Goal: Use online tool/utility: Utilize a website feature to perform a specific function

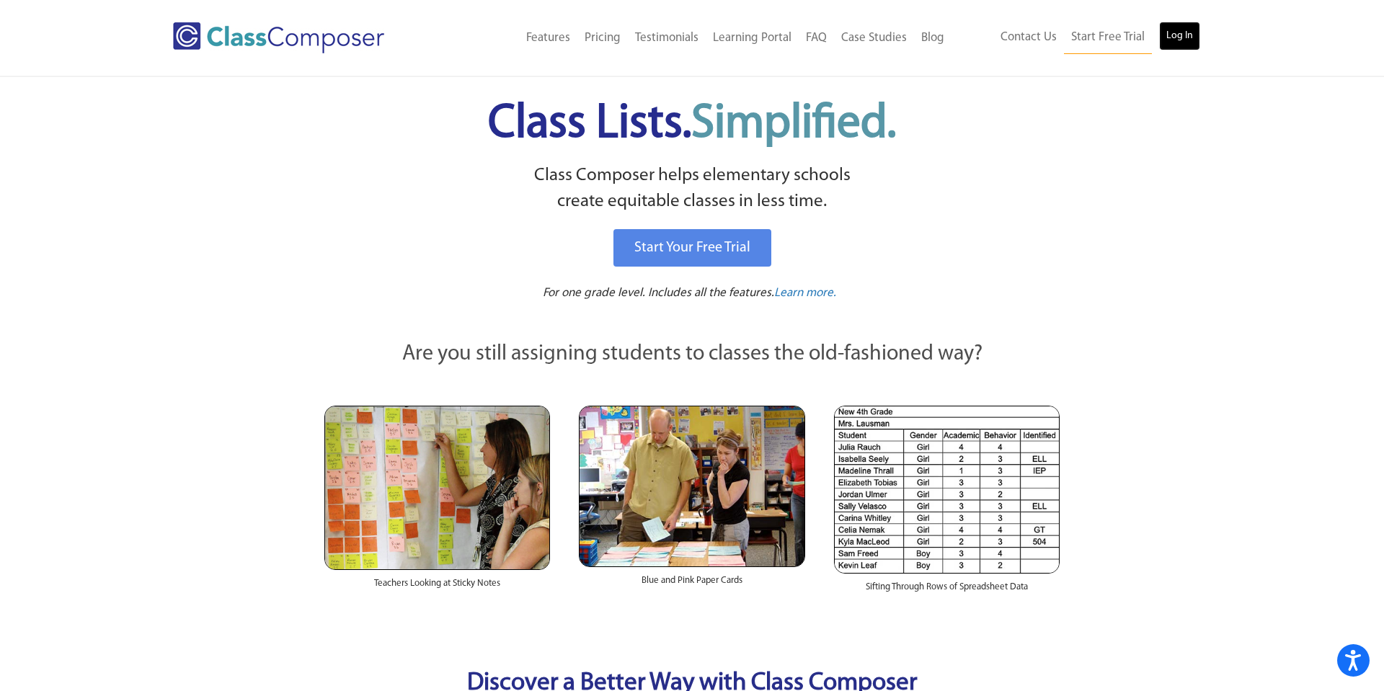
click at [1189, 35] on link "Log In" at bounding box center [1179, 36] width 41 height 29
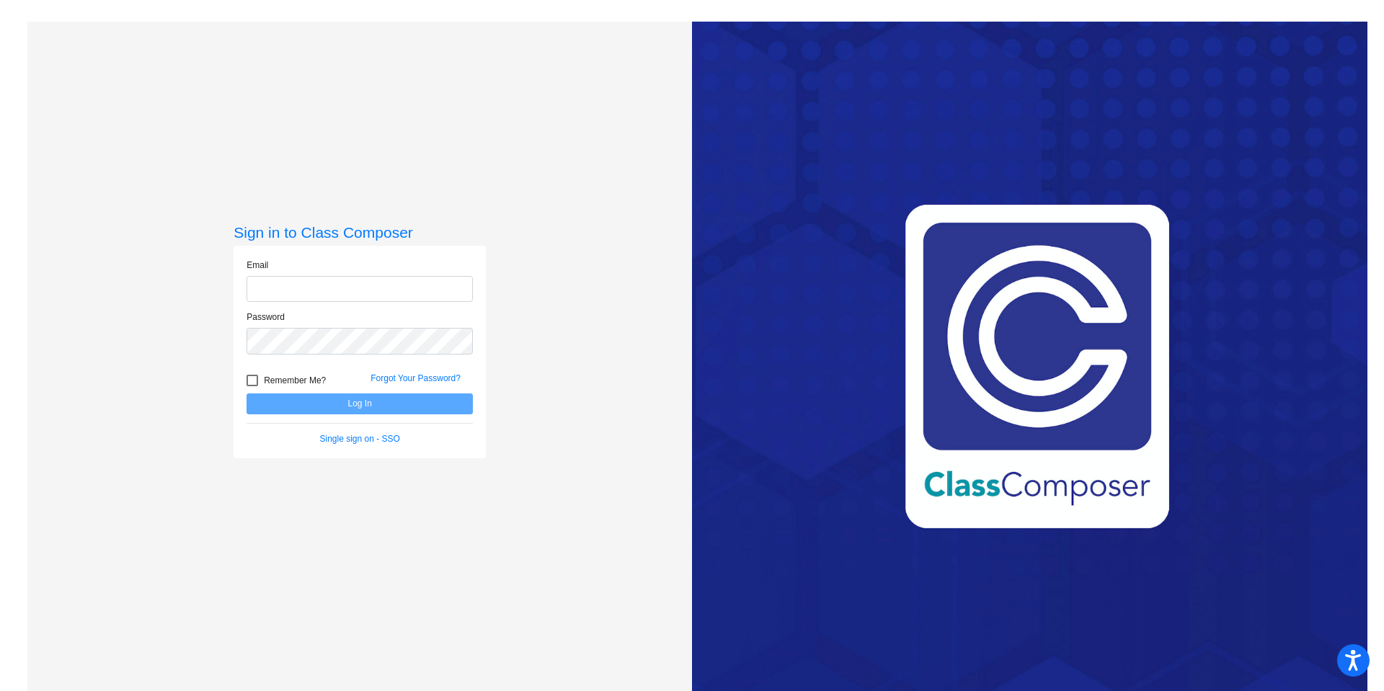
type input "elizabeth_armstrong@lkstevens.wednet.edu"
click at [376, 404] on button "Log In" at bounding box center [360, 404] width 226 height 21
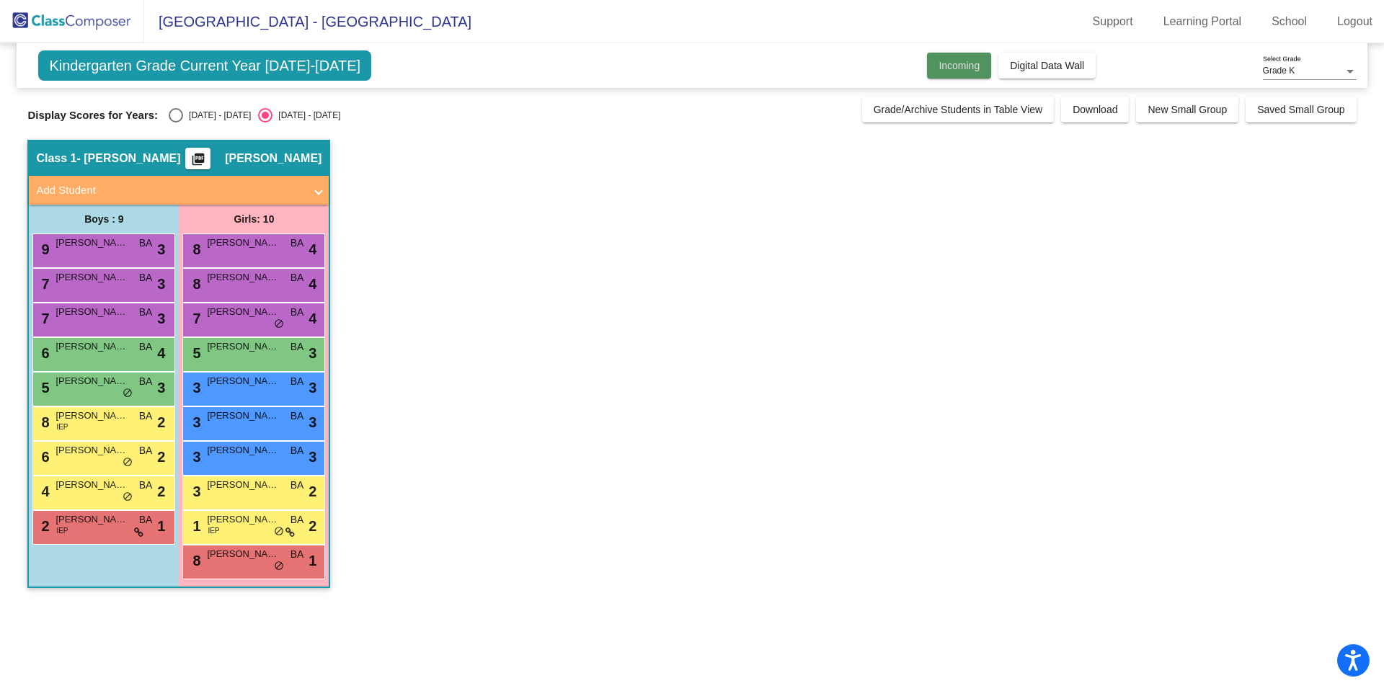
click at [973, 64] on span "Incoming" at bounding box center [959, 66] width 41 height 12
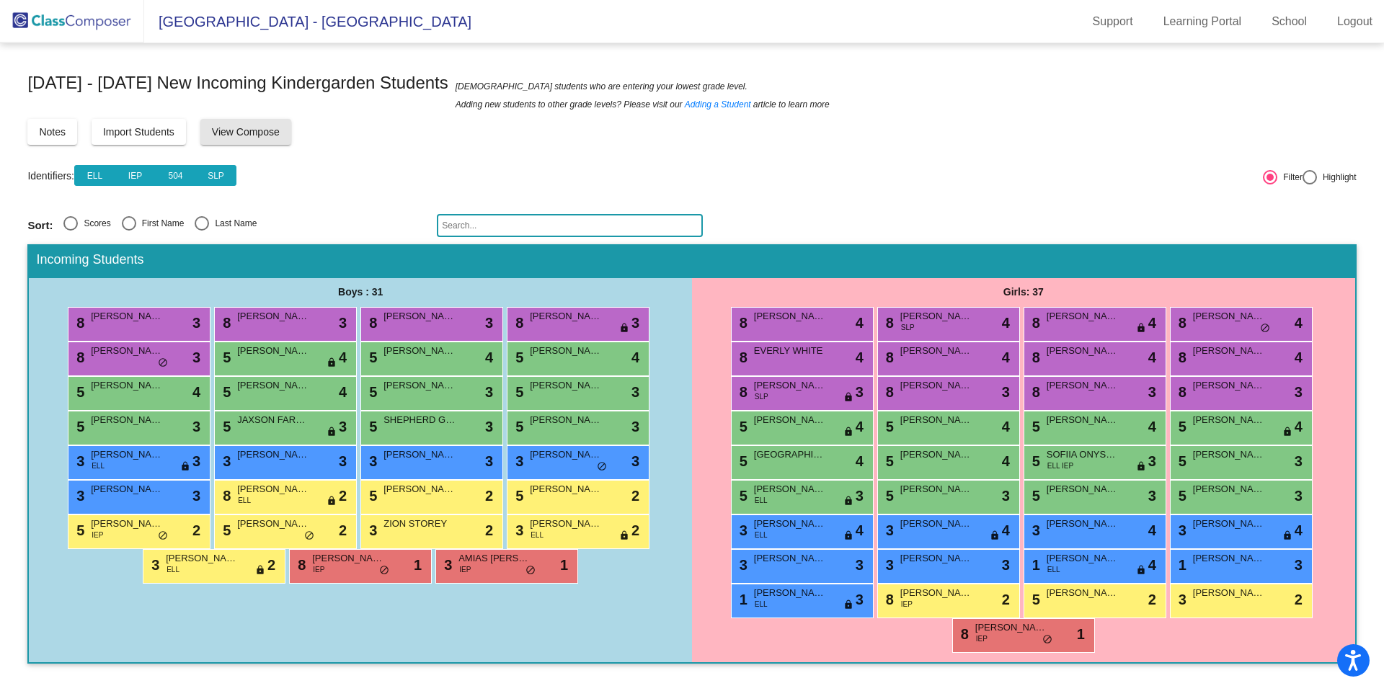
click at [239, 138] on span "View Compose" at bounding box center [246, 132] width 68 height 12
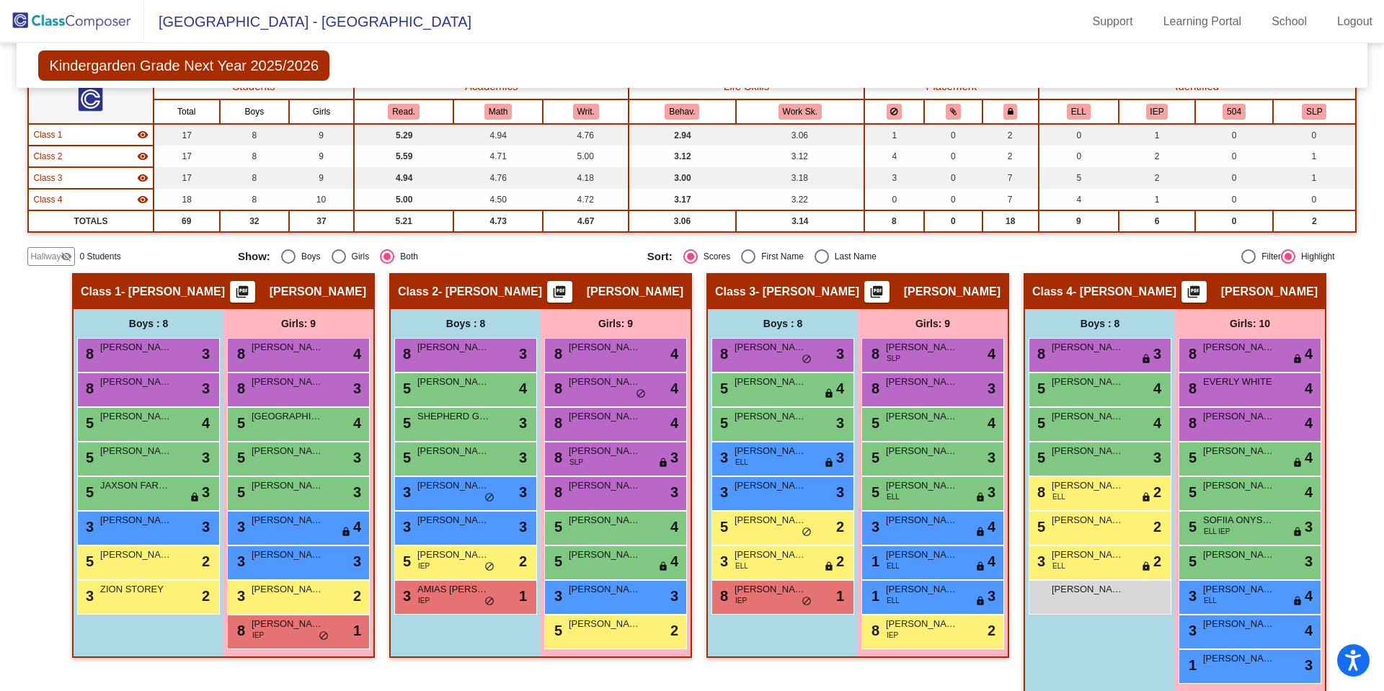
scroll to position [112, 0]
